Goal: Information Seeking & Learning: Learn about a topic

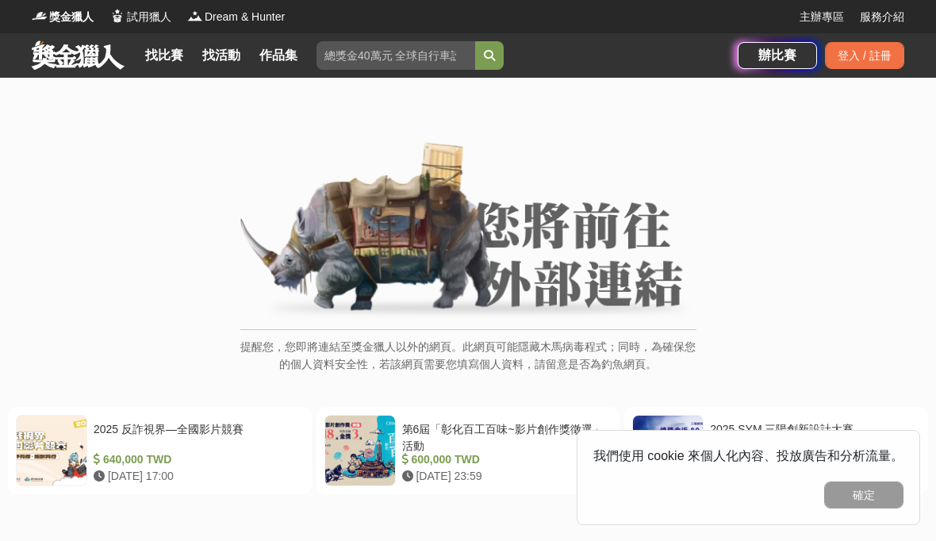
click at [225, 60] on link "找活動" at bounding box center [221, 55] width 51 height 22
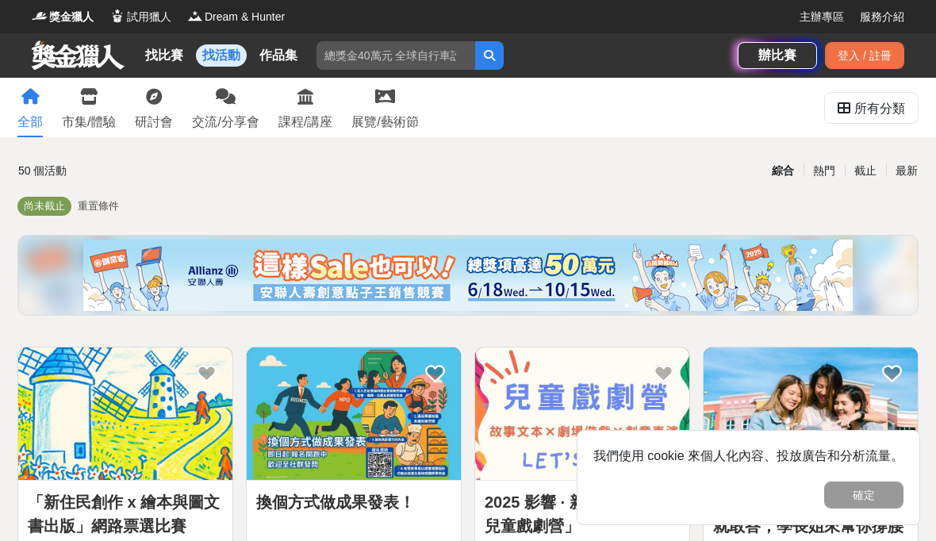
click at [96, 116] on div "市集/體驗" at bounding box center [89, 122] width 54 height 19
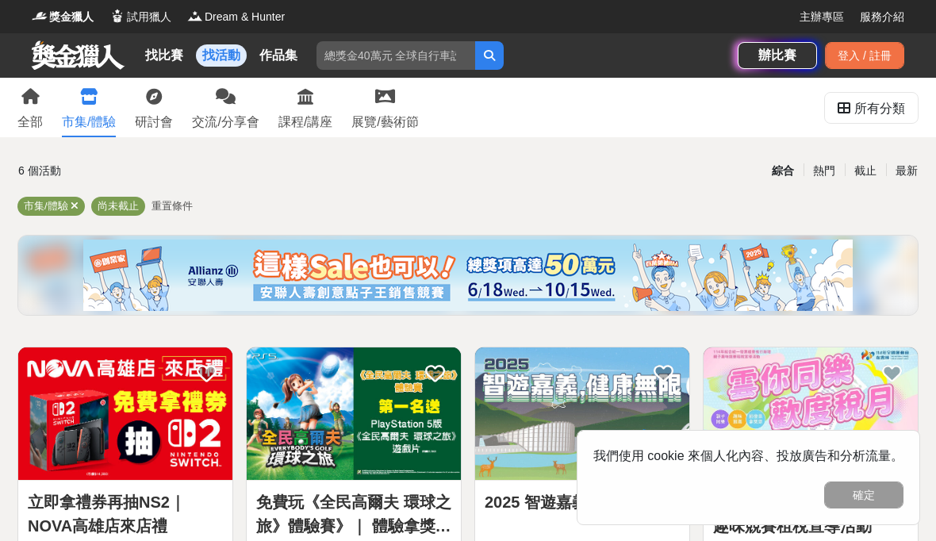
click at [380, 111] on link "展覽/藝術節" at bounding box center [385, 108] width 67 height 60
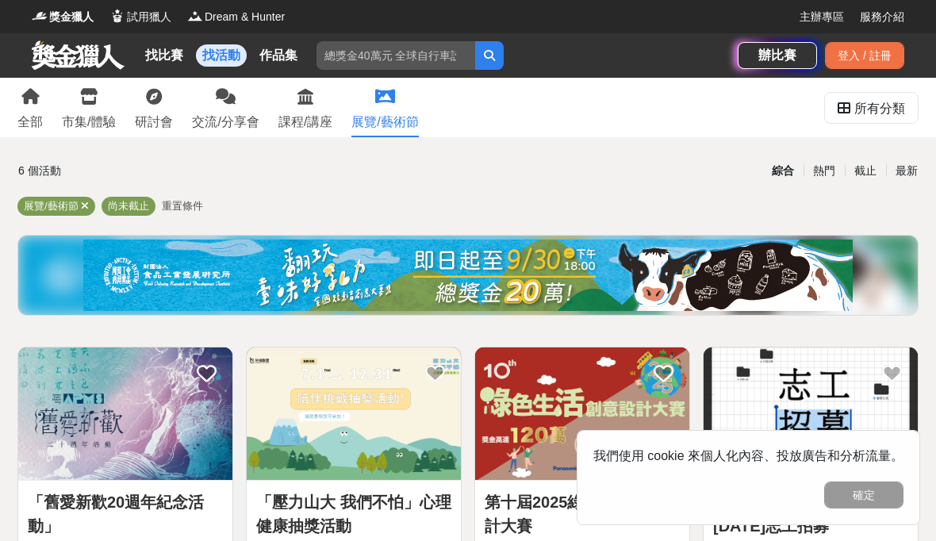
click at [144, 54] on link "找比賽" at bounding box center [164, 55] width 51 height 22
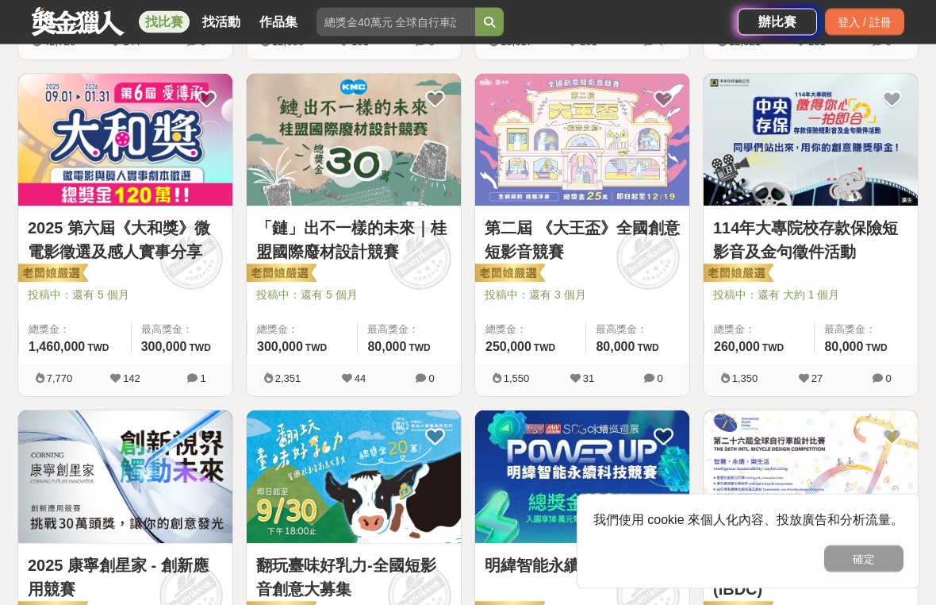
scroll to position [617, 0]
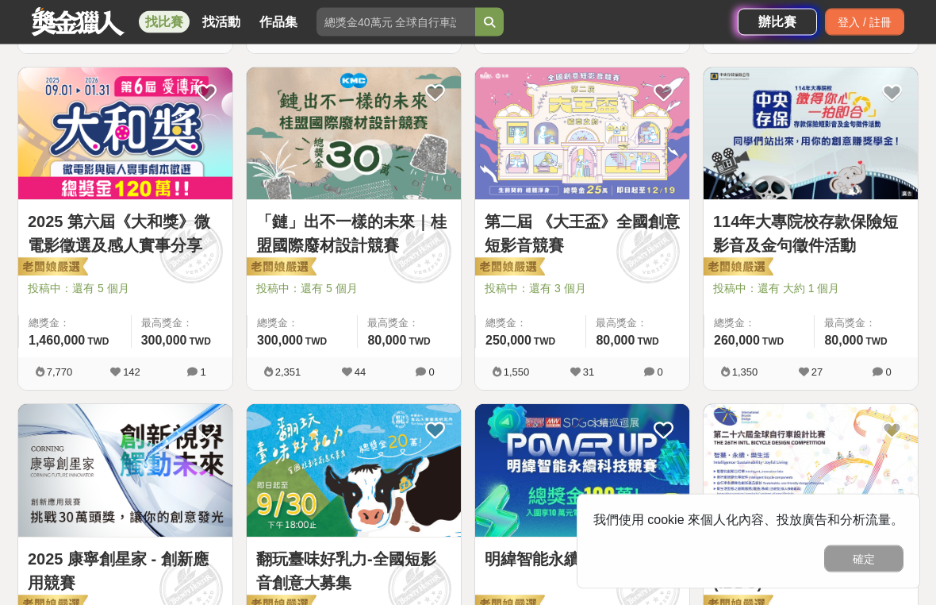
click at [406, 221] on link "「鏈」出不一樣的未來｜桂盟國際廢材設計競賽" at bounding box center [353, 234] width 195 height 48
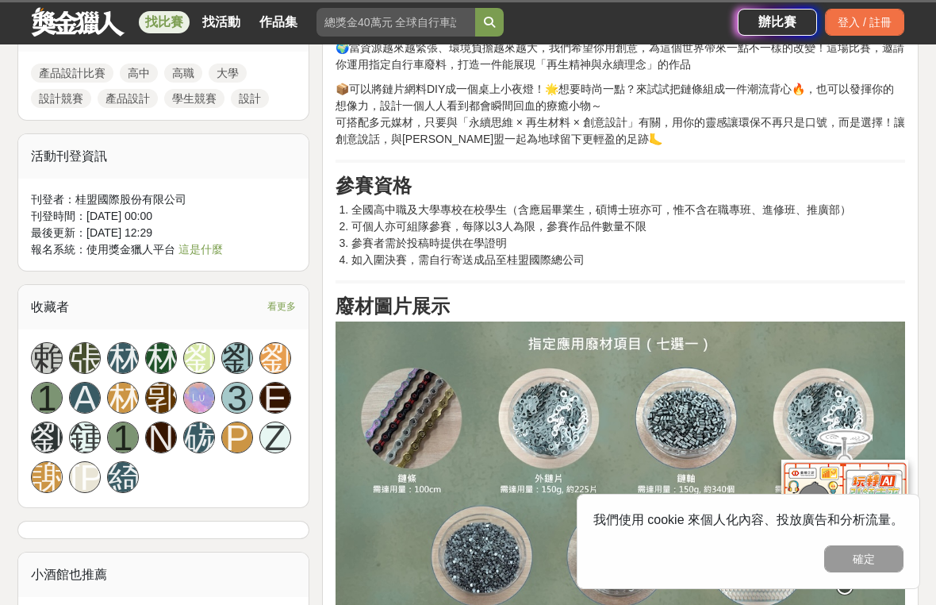
scroll to position [816, 0]
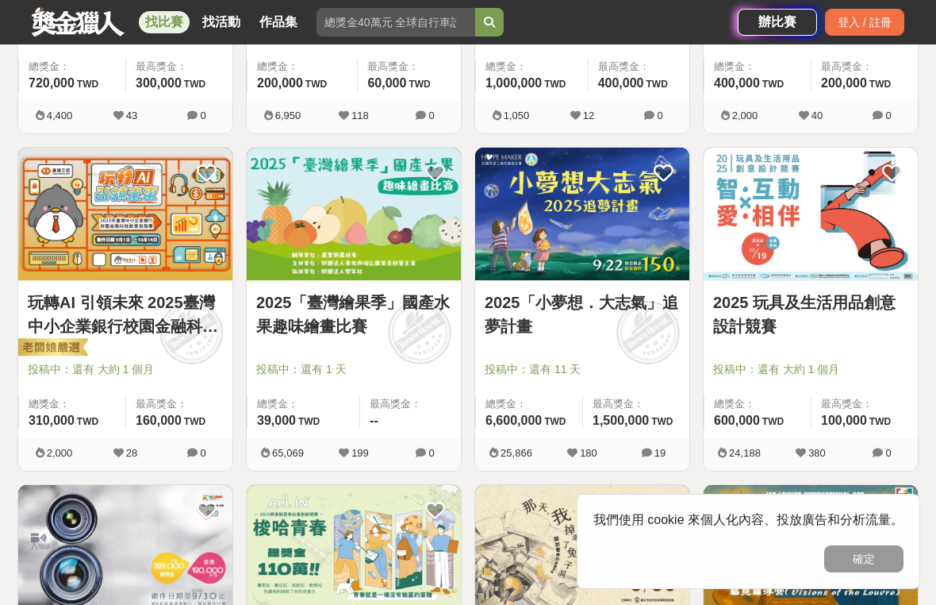
scroll to position [1211, 0]
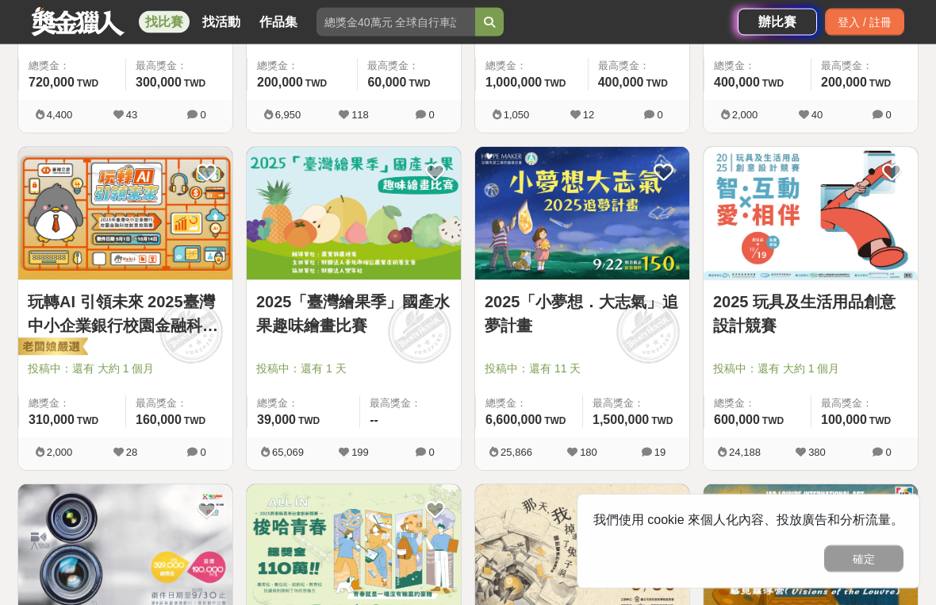
click at [392, 320] on link "2025「臺灣繪果季」國產水果趣味繪畫比賽" at bounding box center [353, 314] width 195 height 48
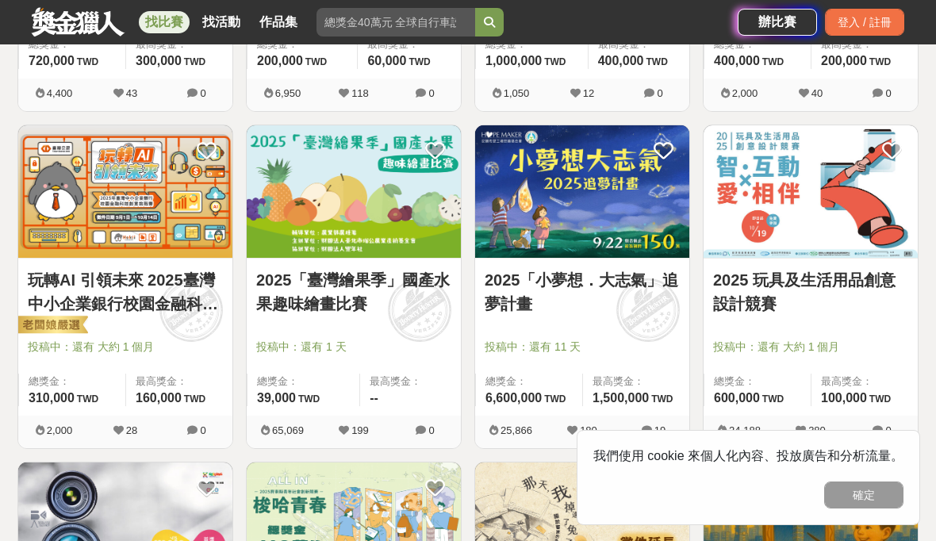
scroll to position [1232, 0]
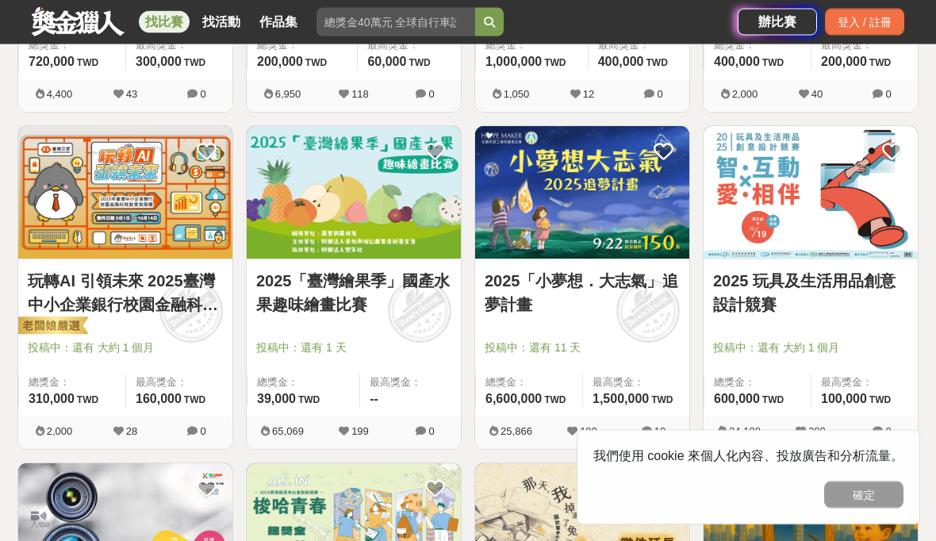
click at [564, 285] on link "2025「小夢想．大志氣」追夢計畫" at bounding box center [582, 294] width 195 height 48
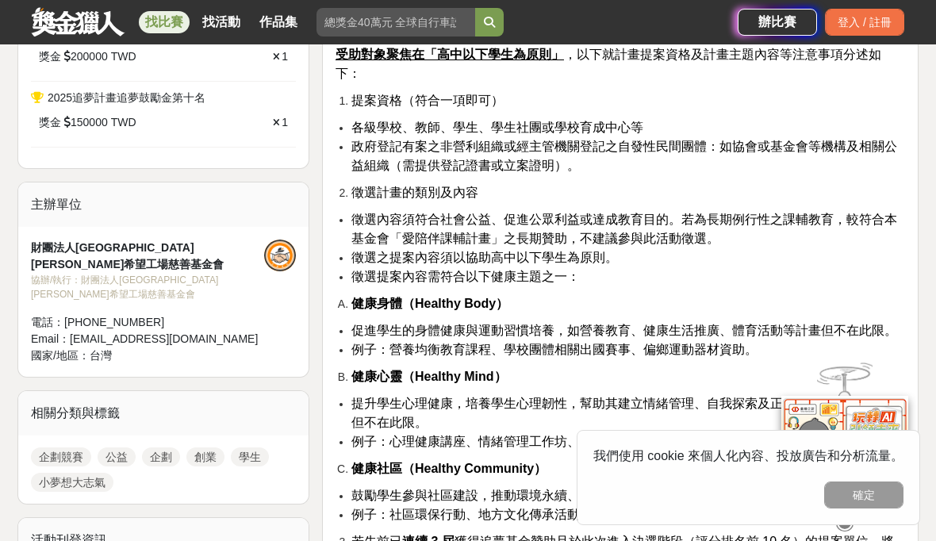
scroll to position [1001, 0]
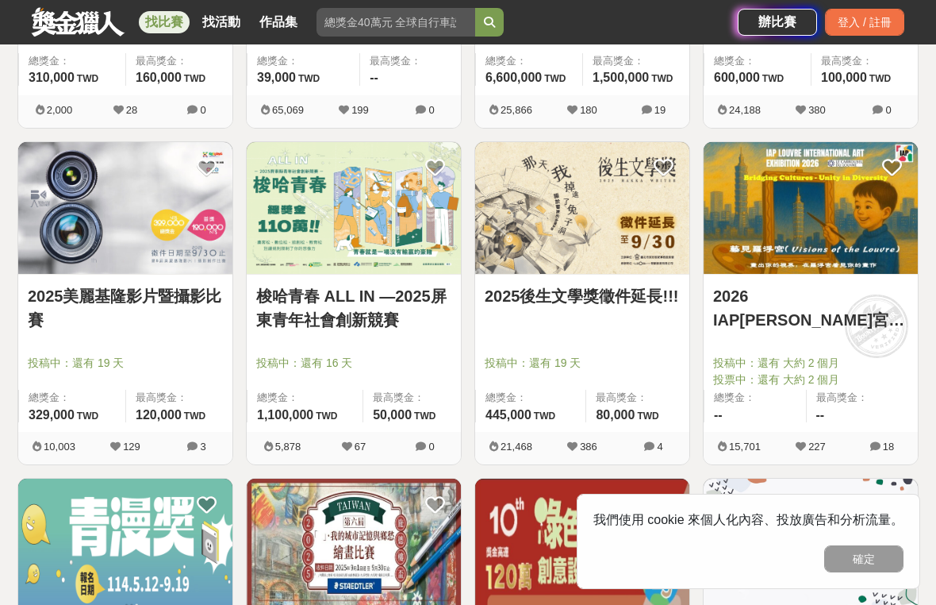
scroll to position [1562, 0]
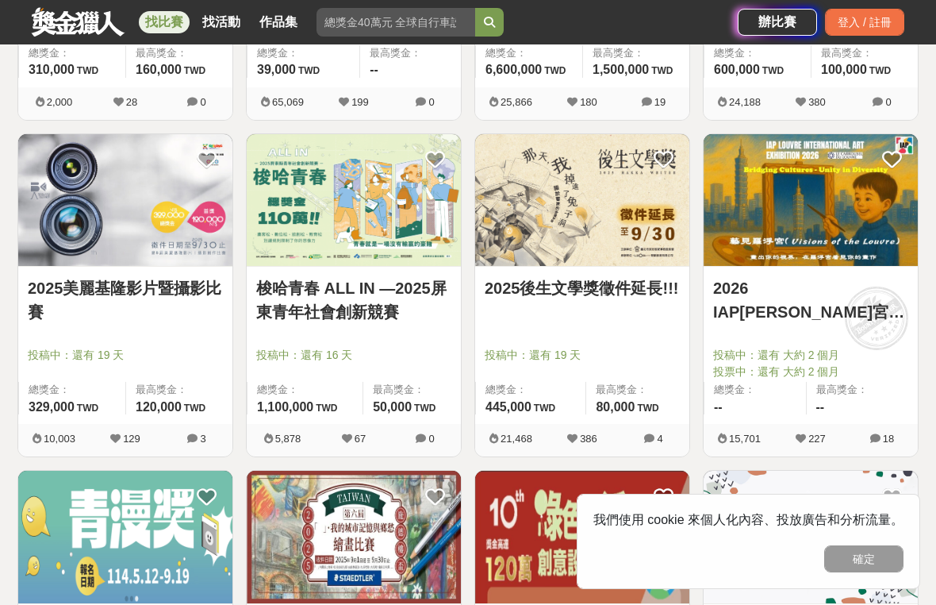
click at [567, 267] on img at bounding box center [582, 200] width 214 height 133
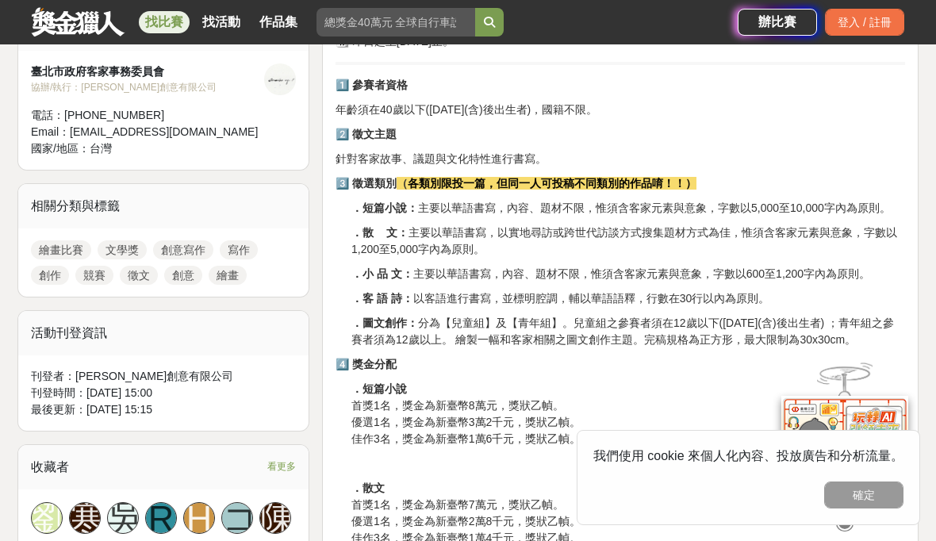
scroll to position [582, 0]
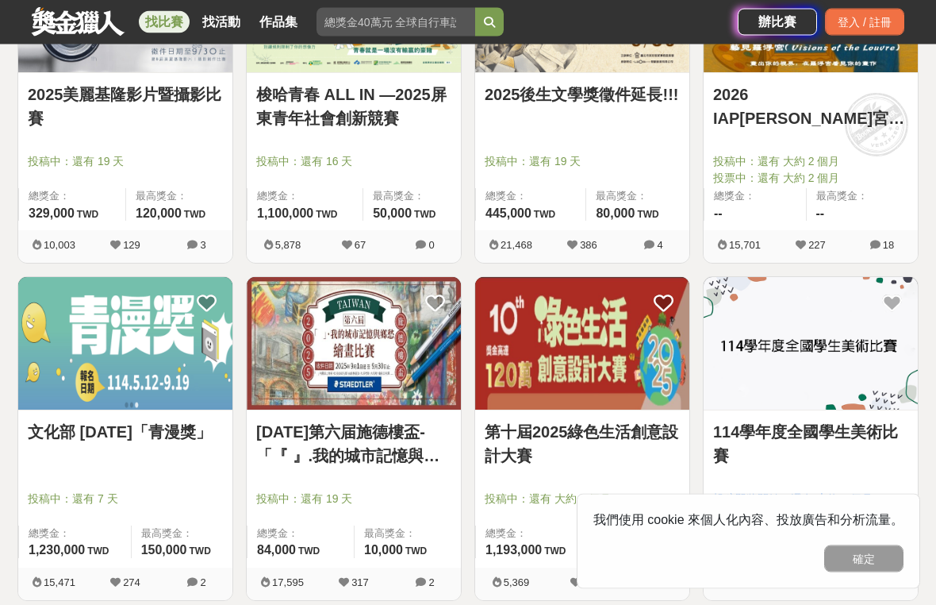
scroll to position [1755, 0]
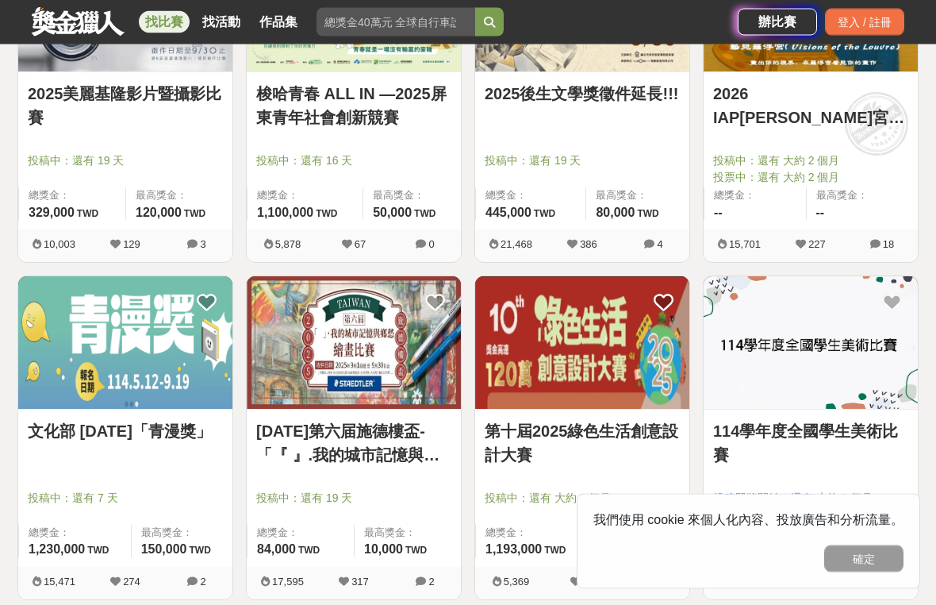
click at [391, 321] on img at bounding box center [354, 343] width 214 height 133
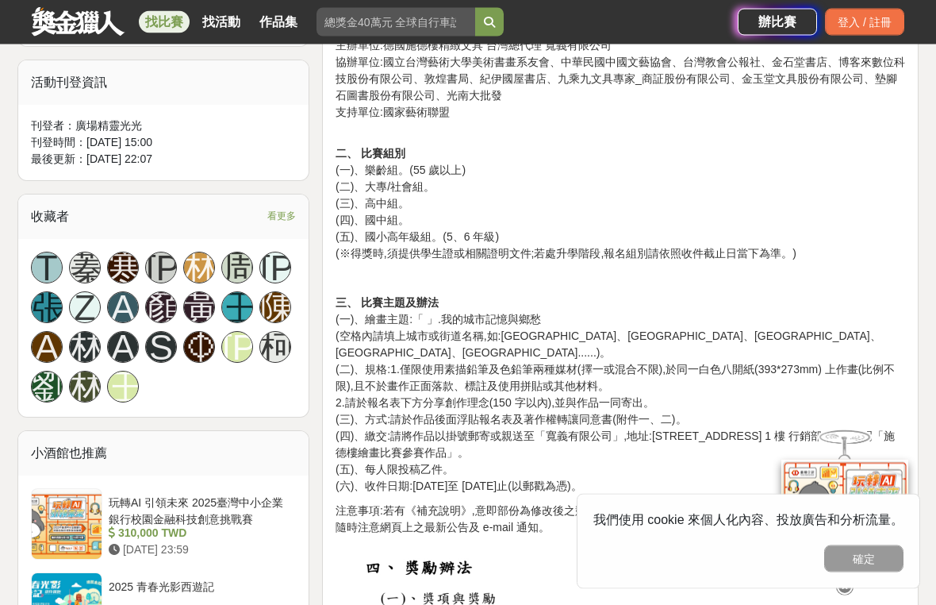
scroll to position [928, 0]
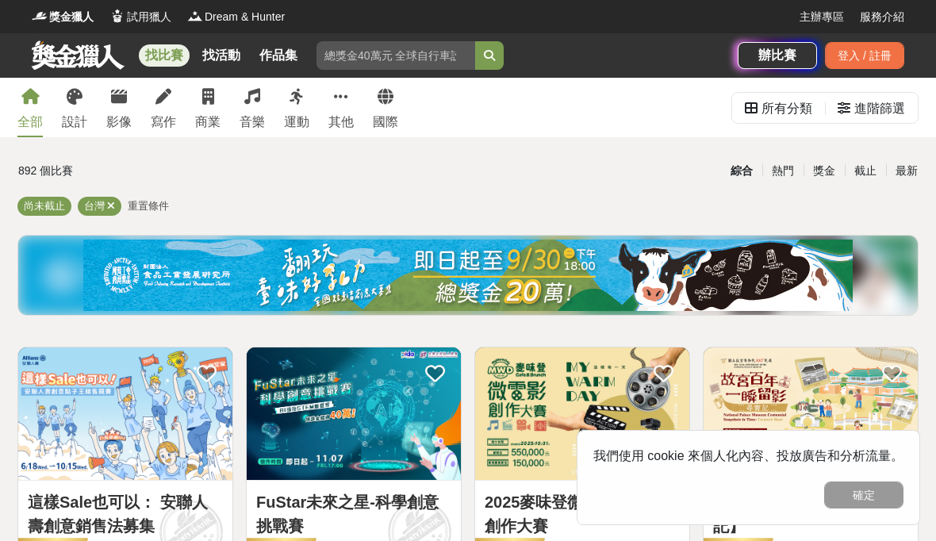
click at [341, 106] on link "其他" at bounding box center [341, 108] width 25 height 60
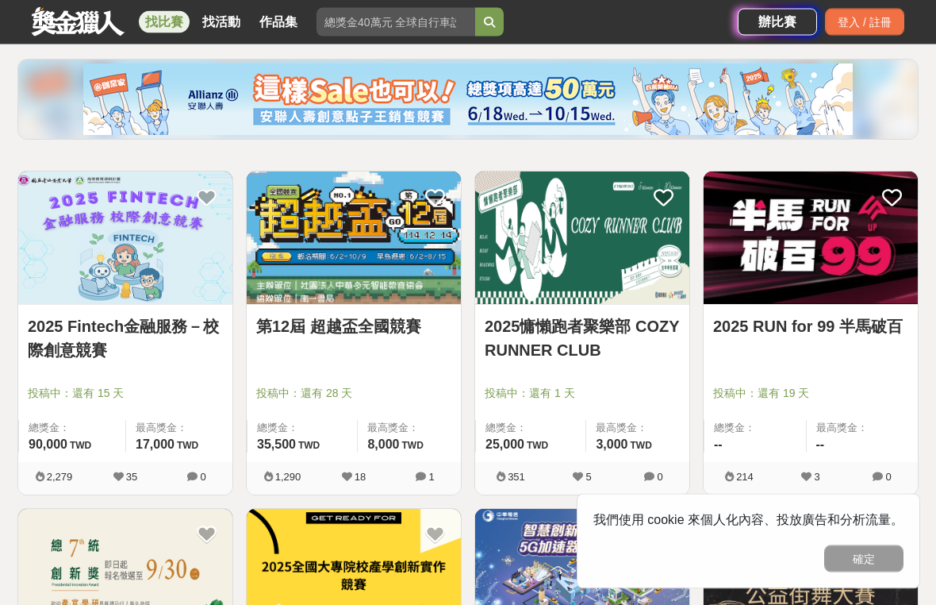
scroll to position [176, 0]
click at [538, 324] on link "2025慵懶跑者聚樂部 COZY RUNNER CLUB" at bounding box center [582, 338] width 195 height 48
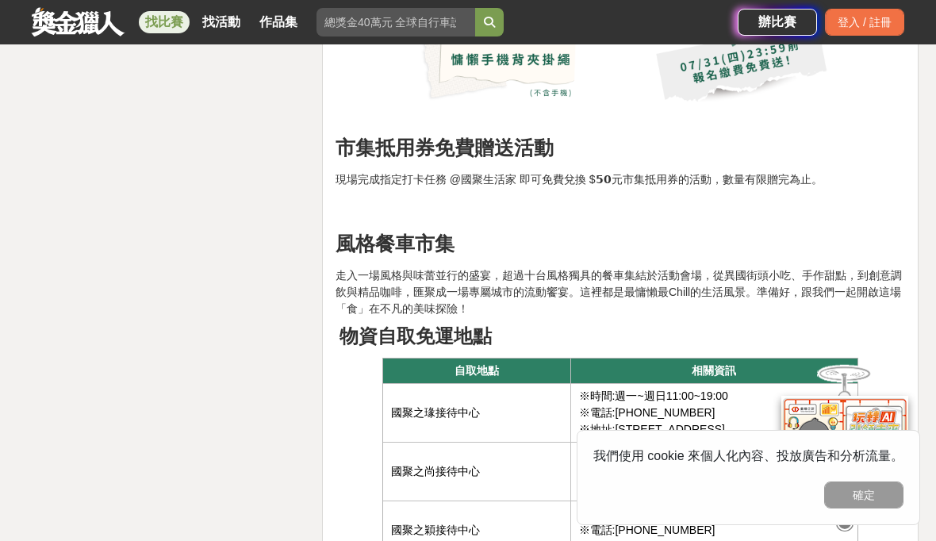
scroll to position [4675, 0]
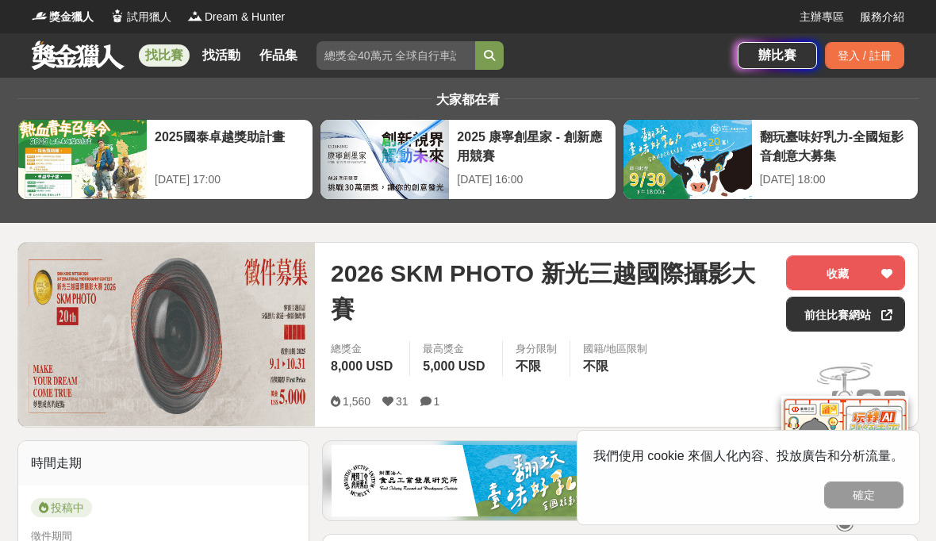
click at [175, 62] on link "找比賽" at bounding box center [164, 55] width 51 height 22
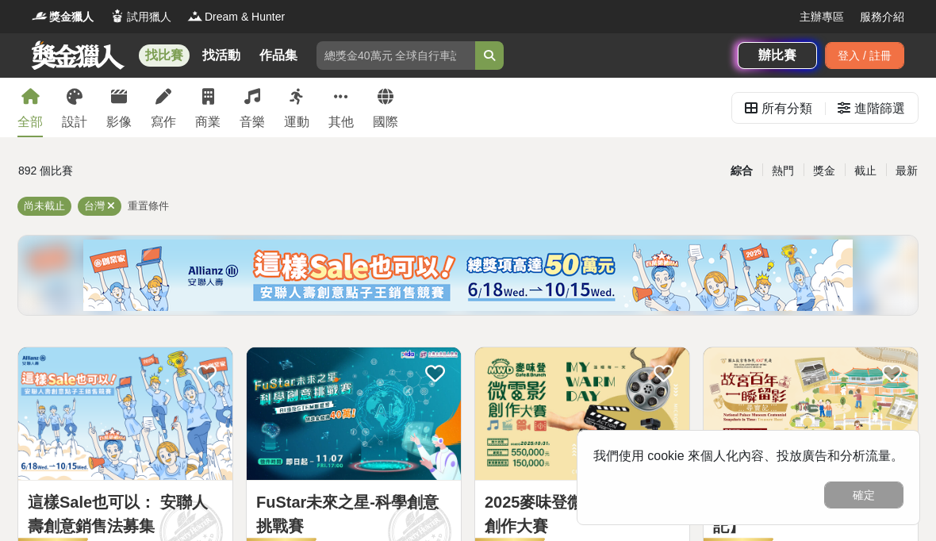
click at [80, 117] on div "設計" at bounding box center [74, 122] width 25 height 19
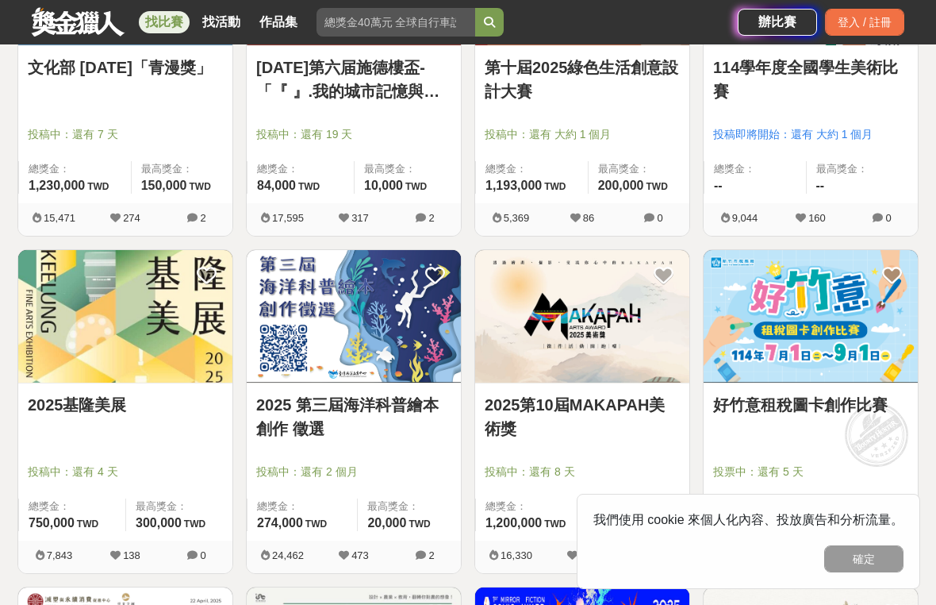
scroll to position [1113, 0]
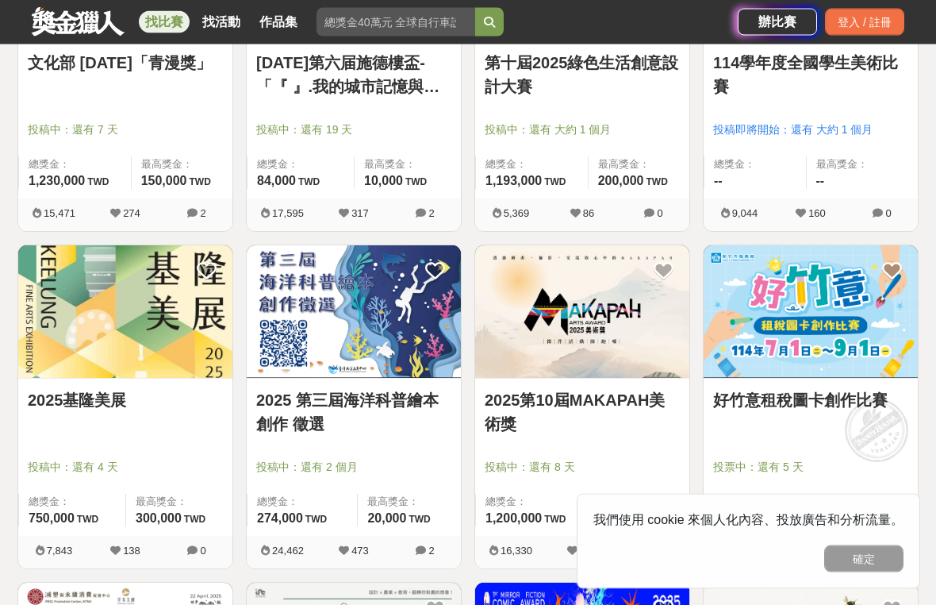
click at [395, 394] on link "2025 第三屆海洋科普繪本創作 徵選" at bounding box center [353, 413] width 195 height 48
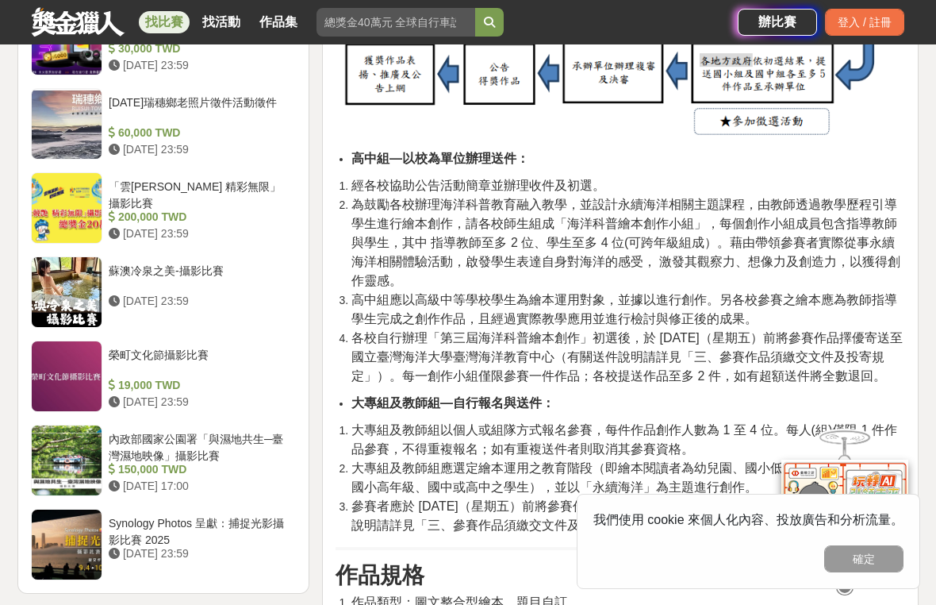
scroll to position [1845, 0]
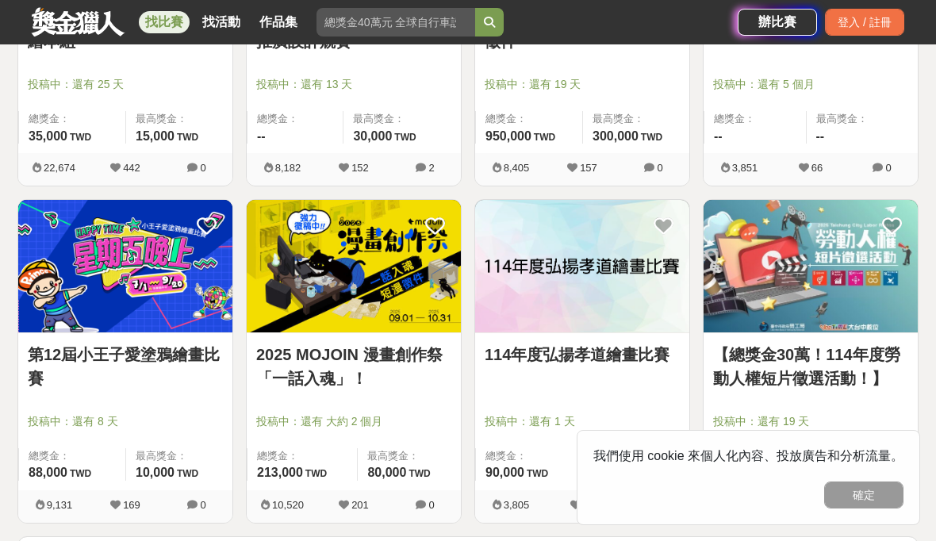
scroll to position [1835, 0]
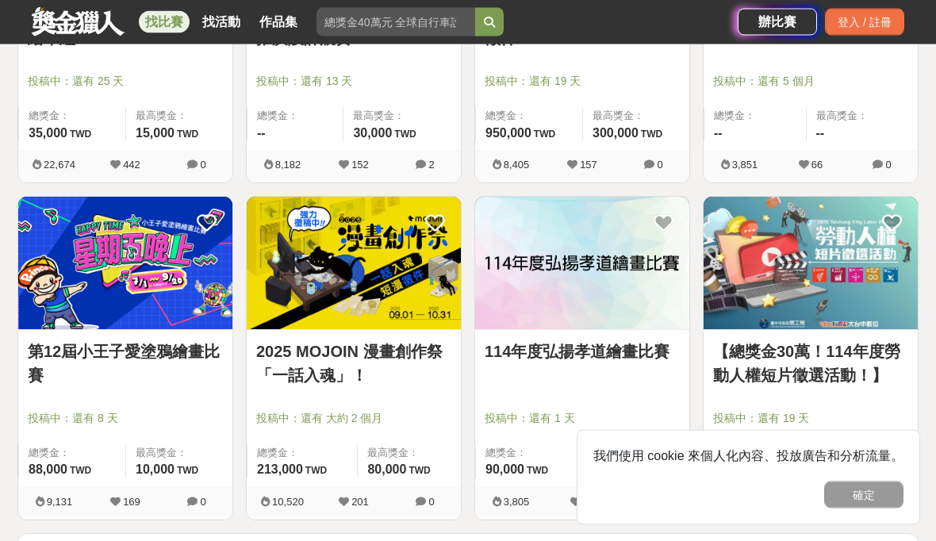
click at [176, 356] on link "第12屆小王子愛塗鴉繪畫比賽" at bounding box center [125, 364] width 195 height 48
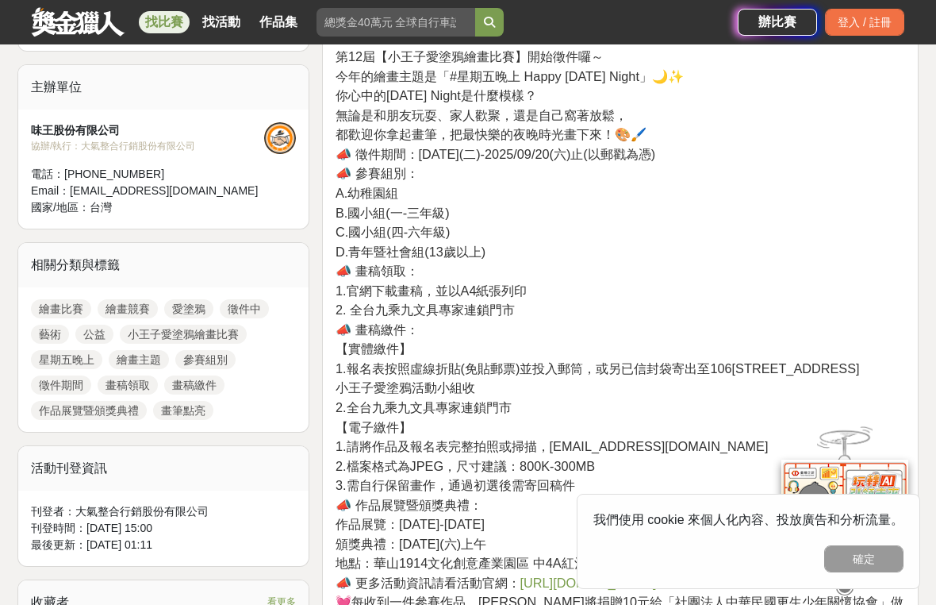
scroll to position [563, 0]
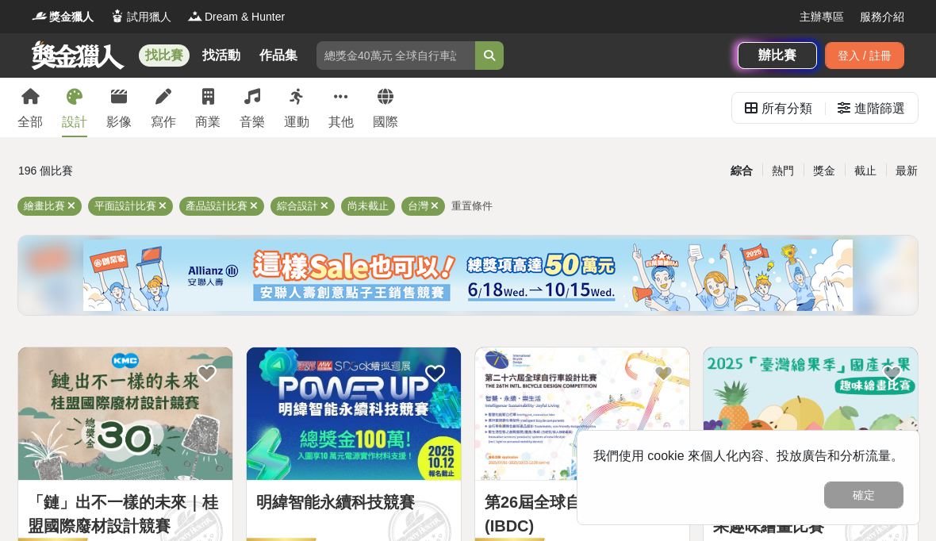
click at [285, 66] on link "作品集" at bounding box center [278, 55] width 51 height 22
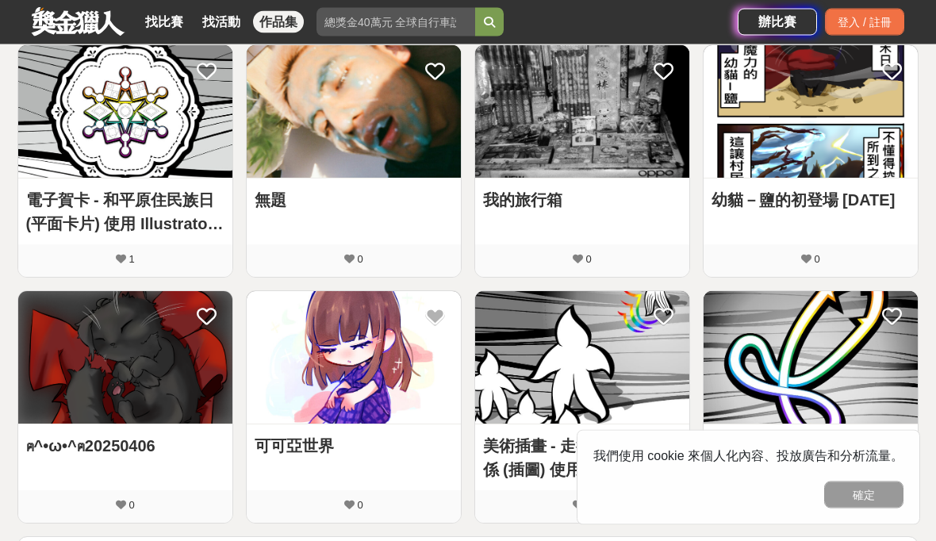
scroll to position [793, 0]
